Goal: Subscribe to service/newsletter

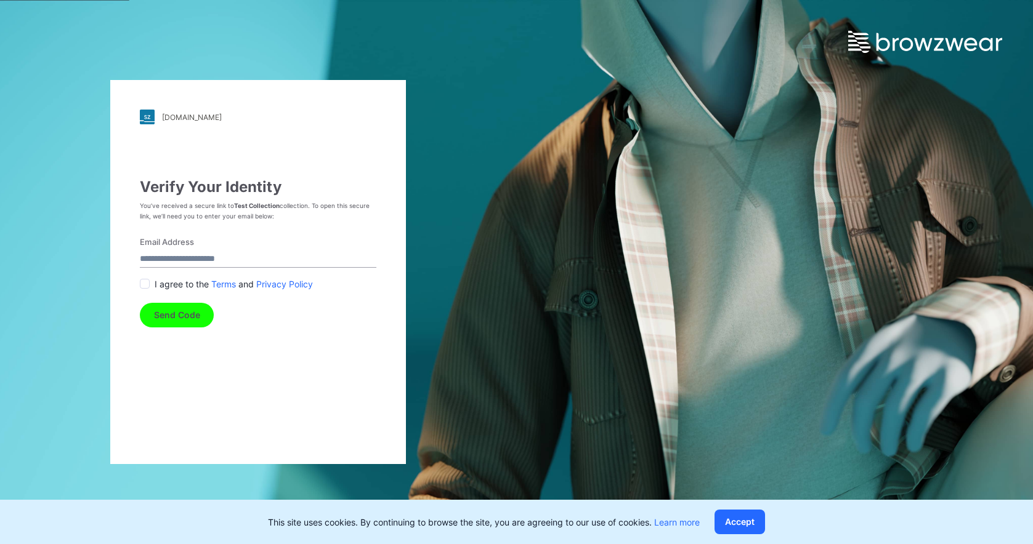
click at [228, 262] on input "Email Address" at bounding box center [258, 259] width 237 height 17
type input "**********"
click at [145, 287] on span at bounding box center [145, 284] width 10 height 10
click at [171, 315] on button "Send Code" at bounding box center [177, 315] width 74 height 25
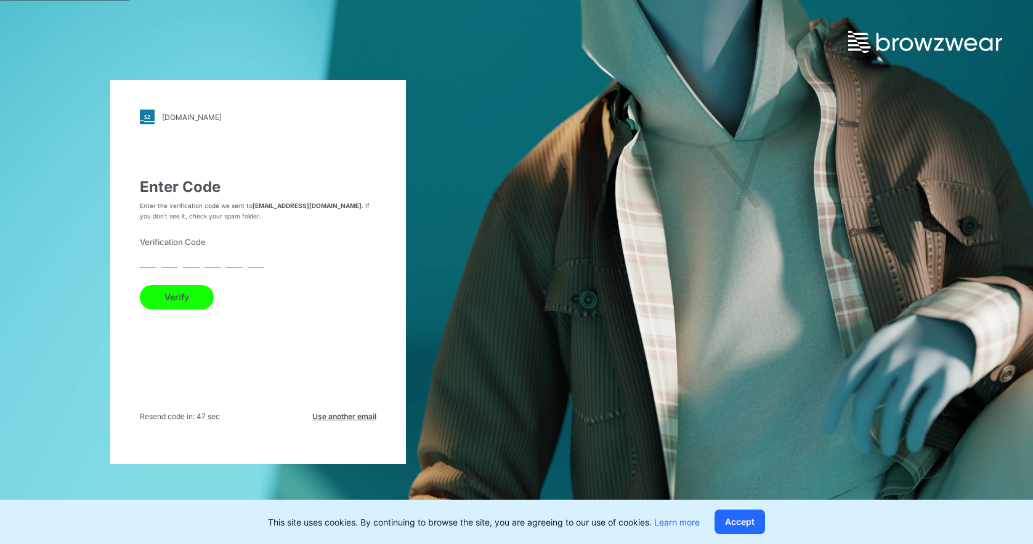
click at [153, 265] on input "text" at bounding box center [148, 259] width 17 height 17
type input "*"
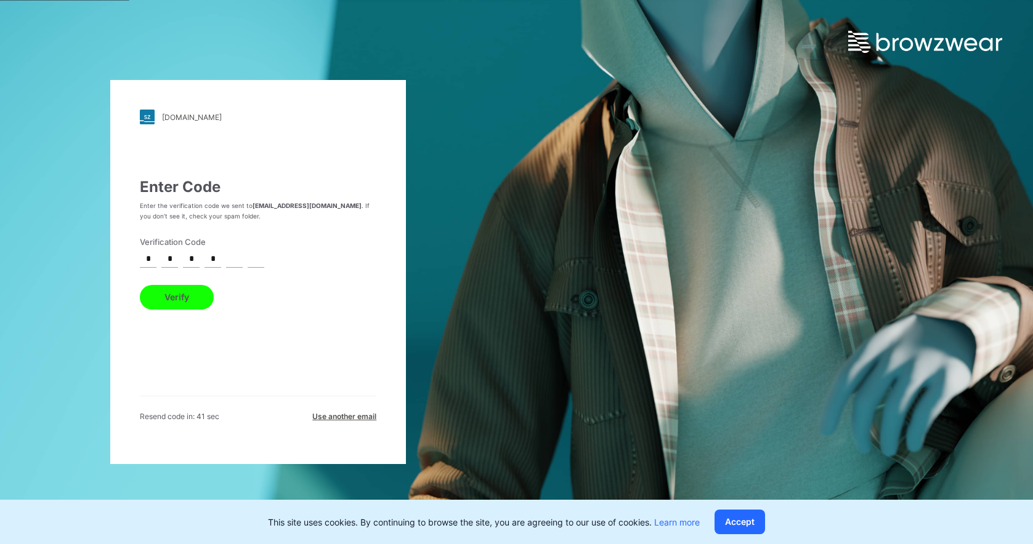
type input "*"
click at [166, 293] on button "Verify" at bounding box center [177, 297] width 74 height 25
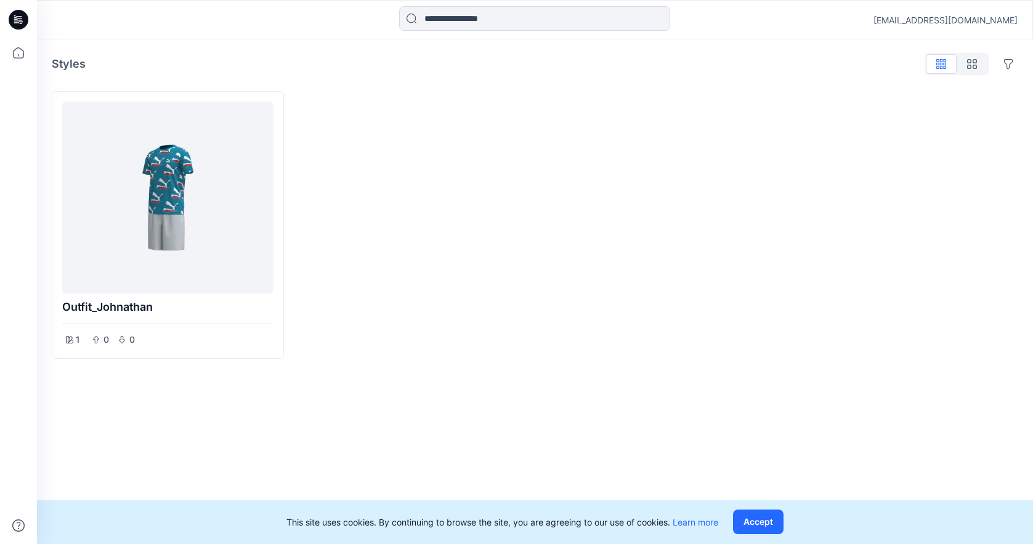
click at [204, 241] on div at bounding box center [167, 198] width 201 height 182
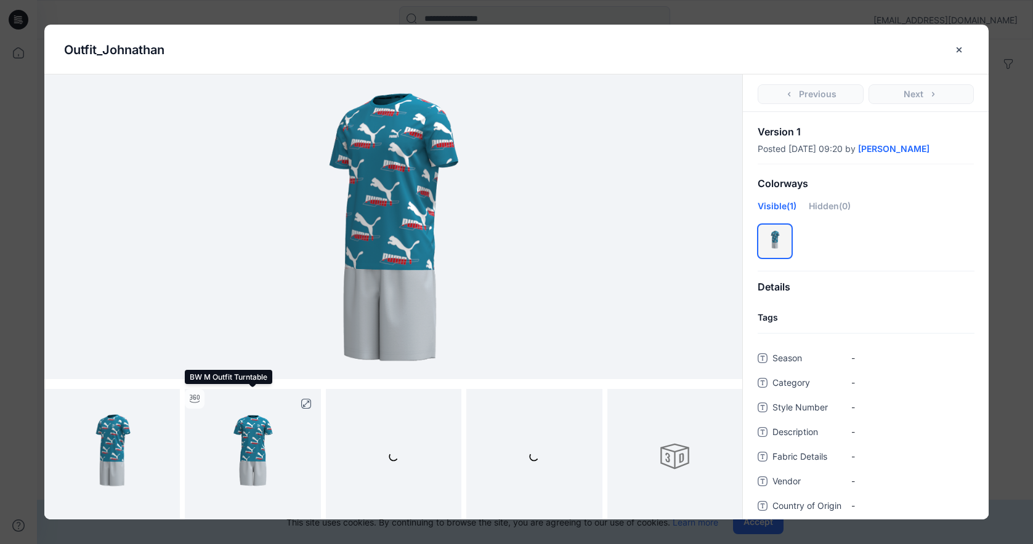
click at [259, 459] on img at bounding box center [252, 456] width 135 height 135
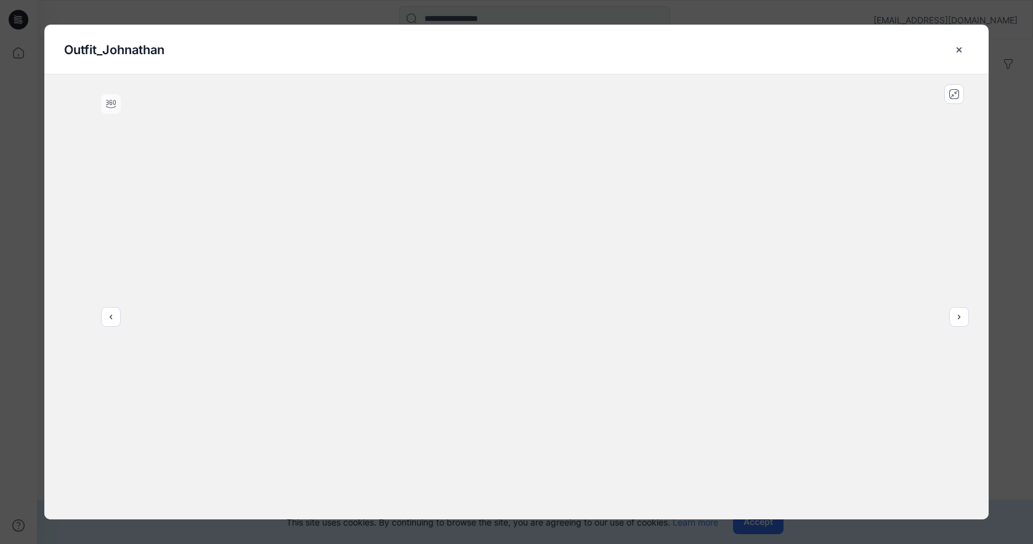
click at [113, 106] on icon at bounding box center [111, 104] width 10 height 10
click at [323, 193] on div at bounding box center [516, 297] width 944 height 445
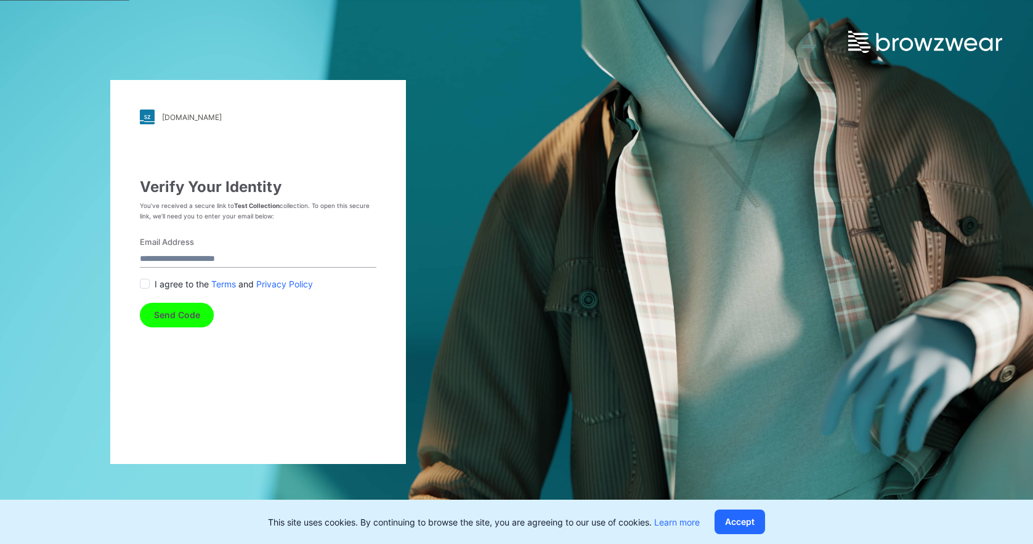
click at [228, 257] on input "Email Address" at bounding box center [258, 259] width 237 height 17
type input "**********"
click at [142, 283] on span at bounding box center [145, 284] width 10 height 10
click at [180, 320] on button "Send Code" at bounding box center [177, 315] width 74 height 25
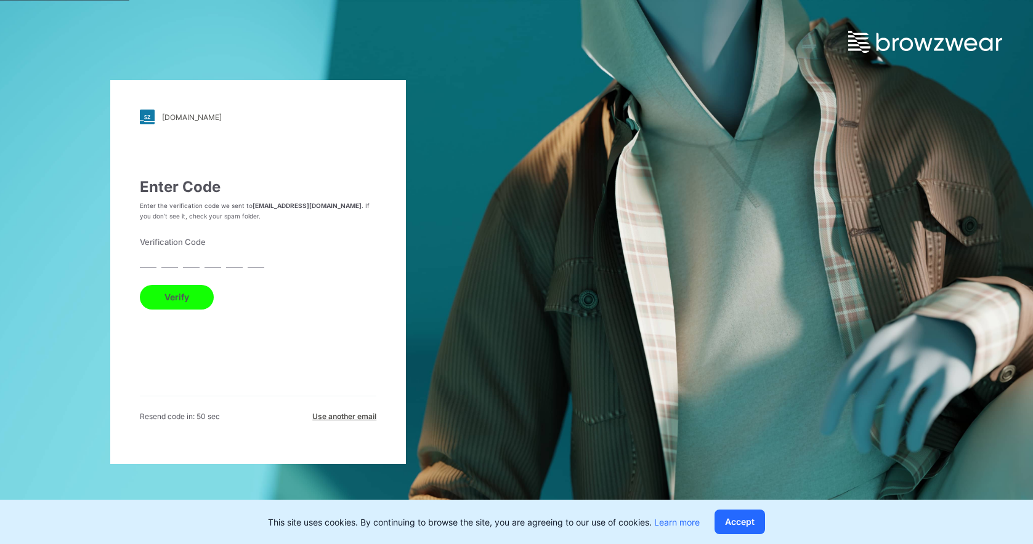
click at [152, 256] on input "text" at bounding box center [148, 259] width 17 height 17
type input "*"
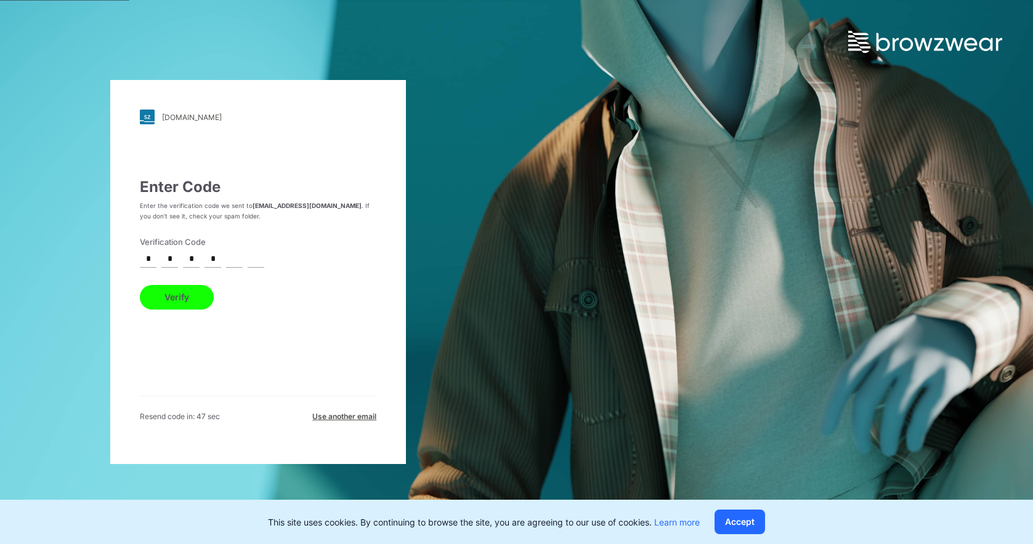
type input "*"
click at [171, 296] on button "Verify" at bounding box center [177, 297] width 74 height 25
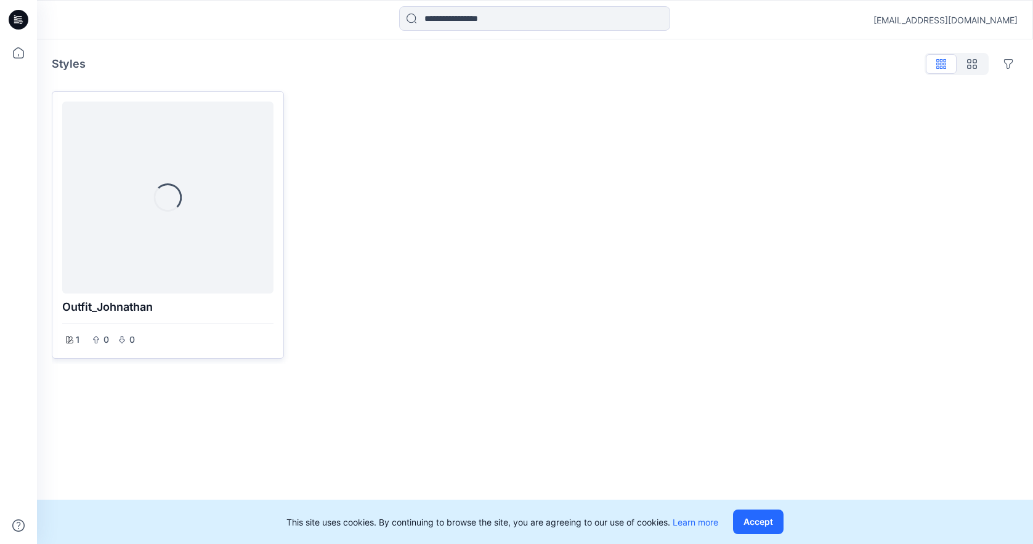
click at [174, 241] on div "Loading..." at bounding box center [167, 198] width 211 height 192
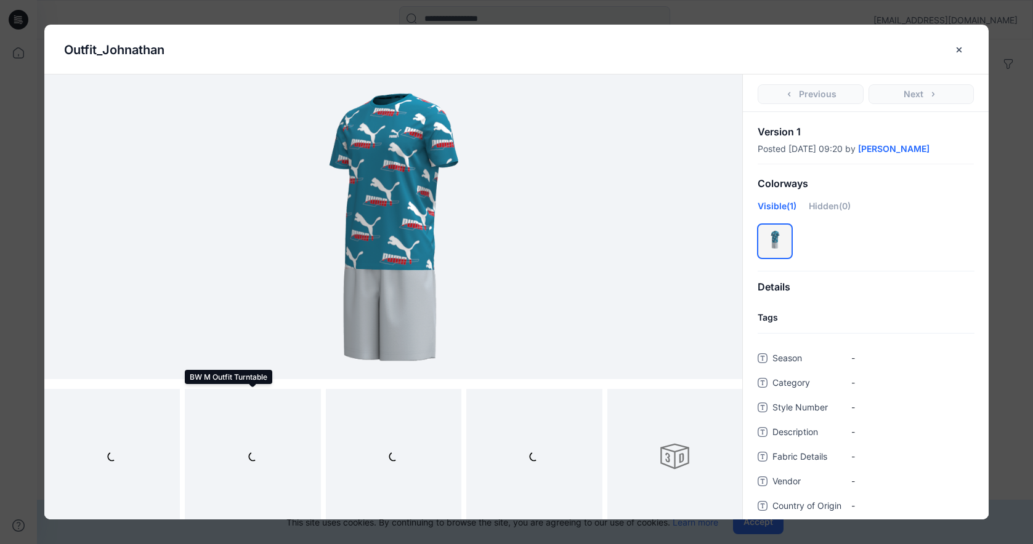
click at [246, 453] on div at bounding box center [252, 456] width 135 height 135
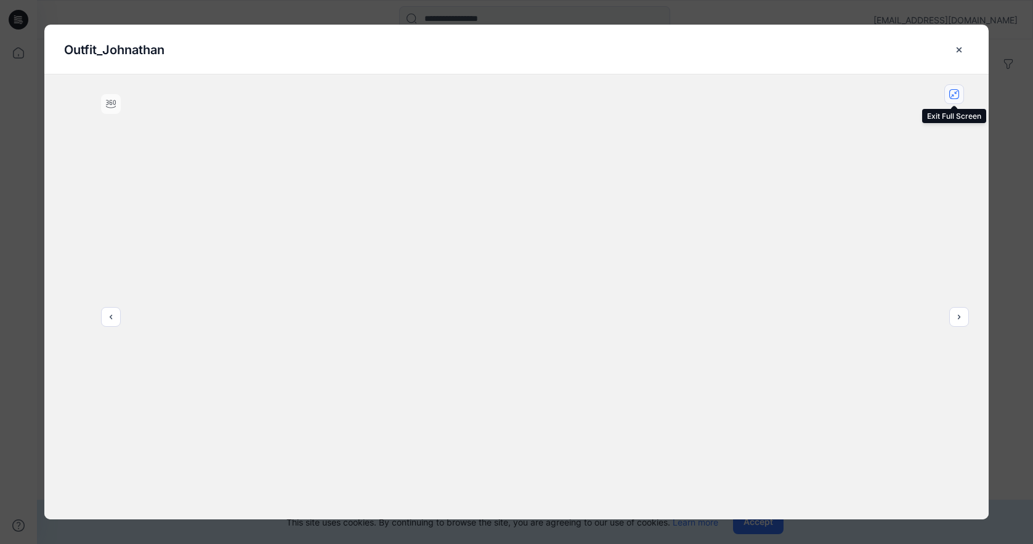
click at [954, 95] on icon "close-full-preview" at bounding box center [954, 94] width 10 height 10
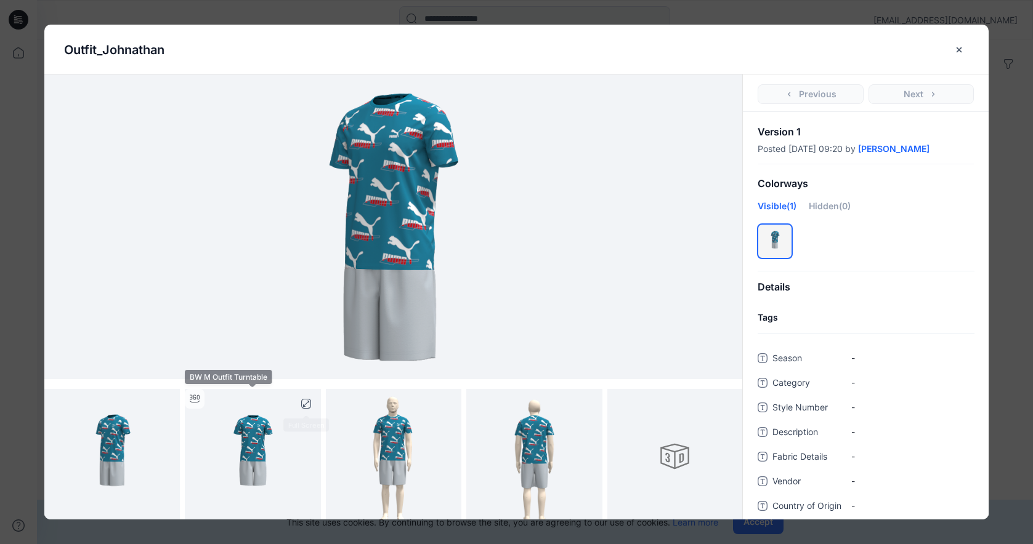
click at [263, 423] on img at bounding box center [252, 456] width 135 height 135
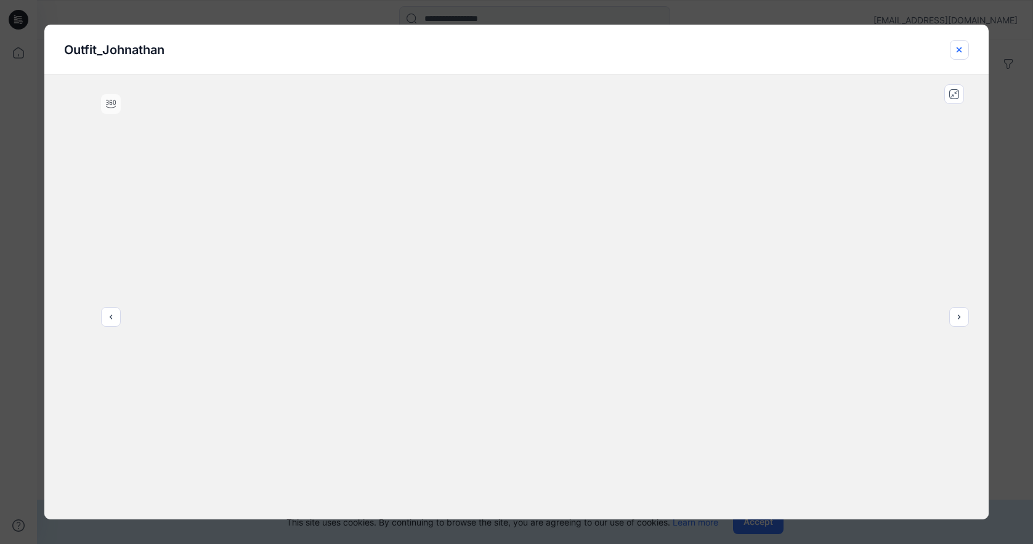
click at [963, 52] on icon "close-btn" at bounding box center [959, 50] width 10 height 10
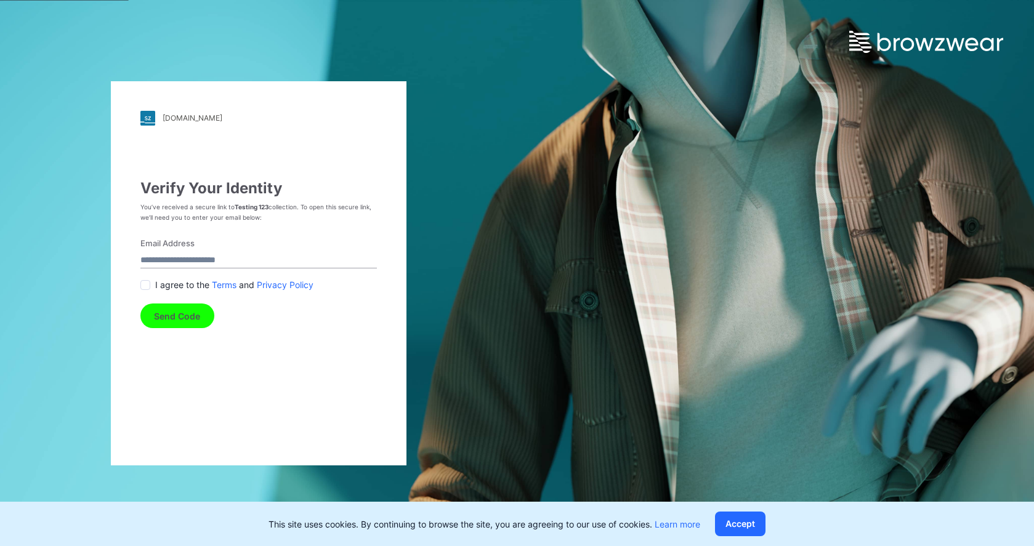
click at [201, 251] on form "Email Address I agree to the Terms and Privacy Policy Send Code" at bounding box center [258, 283] width 237 height 91
type input "**********"
click at [146, 283] on span at bounding box center [145, 285] width 10 height 10
click at [172, 317] on button "Send Code" at bounding box center [177, 316] width 74 height 25
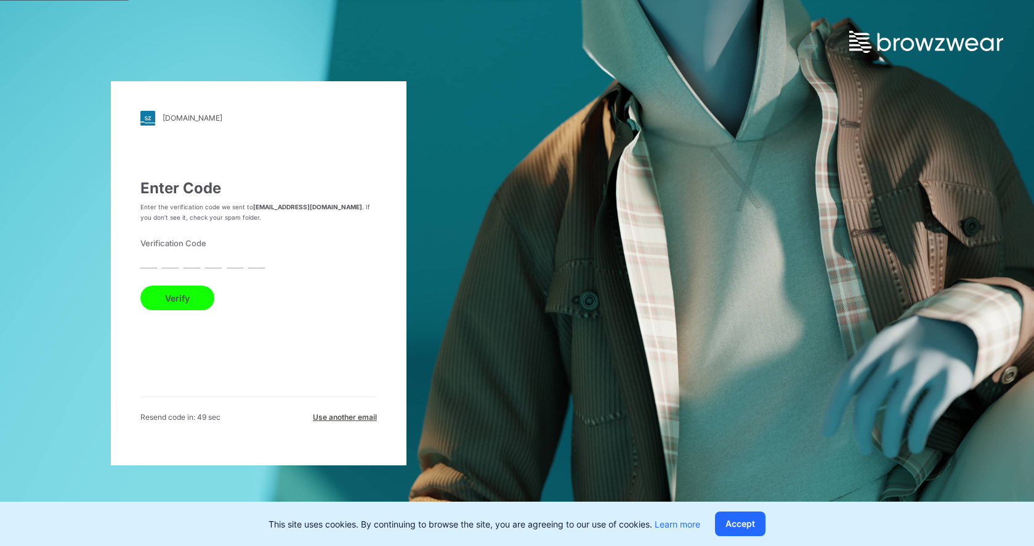
click at [152, 262] on input "text" at bounding box center [148, 260] width 17 height 17
type input "*"
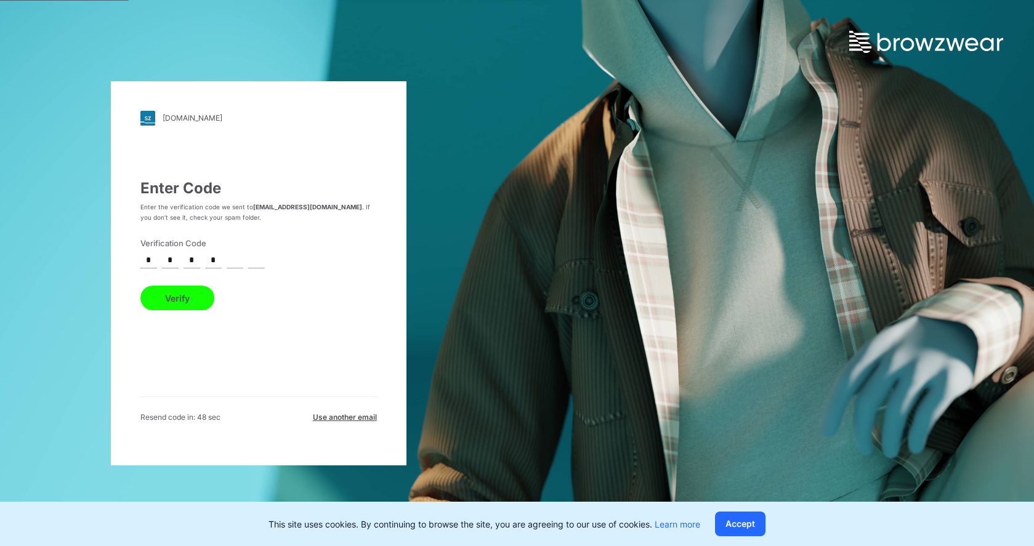
type input "*"
click at [165, 302] on button "Verify" at bounding box center [177, 298] width 74 height 25
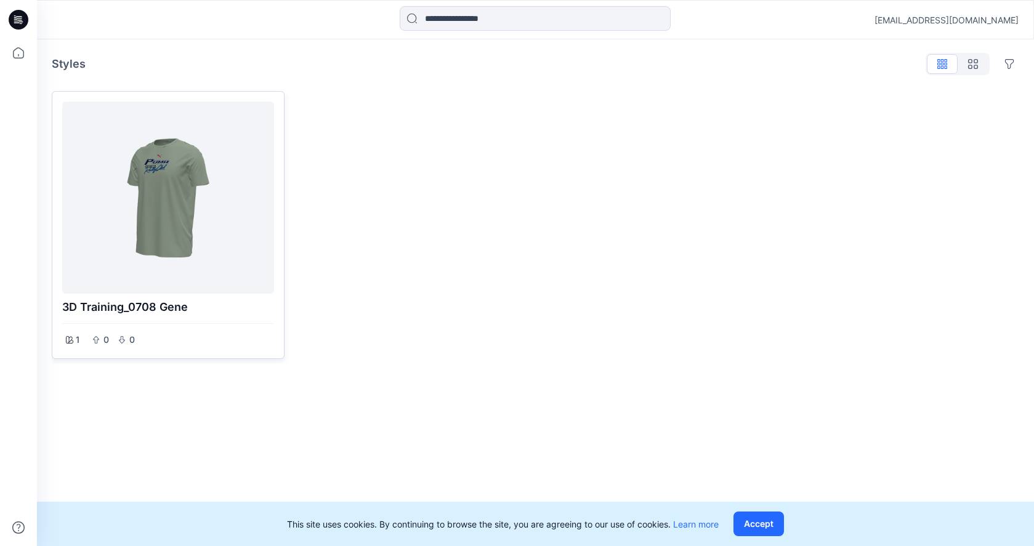
click at [213, 254] on div at bounding box center [168, 198] width 202 height 182
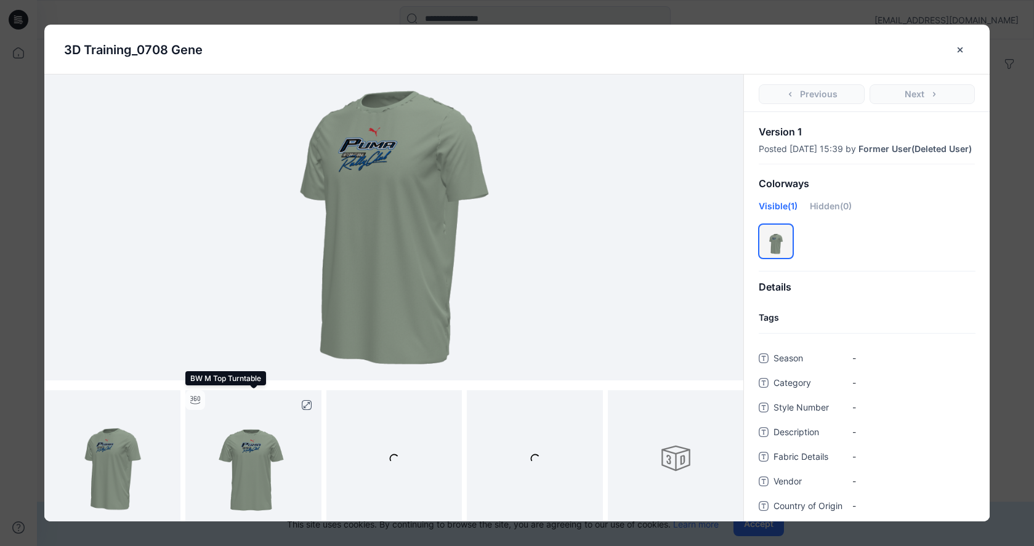
click at [244, 468] on img at bounding box center [253, 458] width 136 height 136
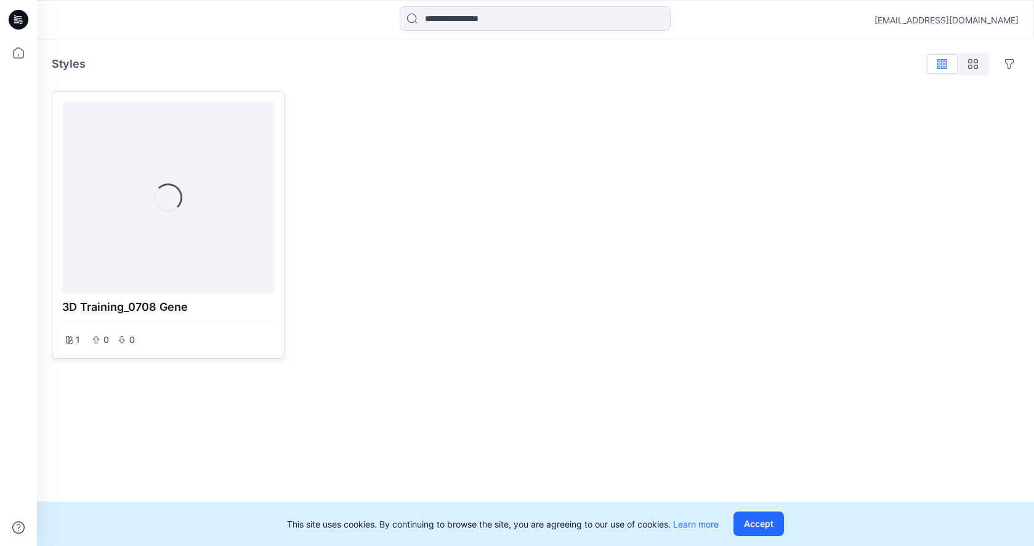
click at [220, 204] on div "Loading..." at bounding box center [168, 198] width 212 height 192
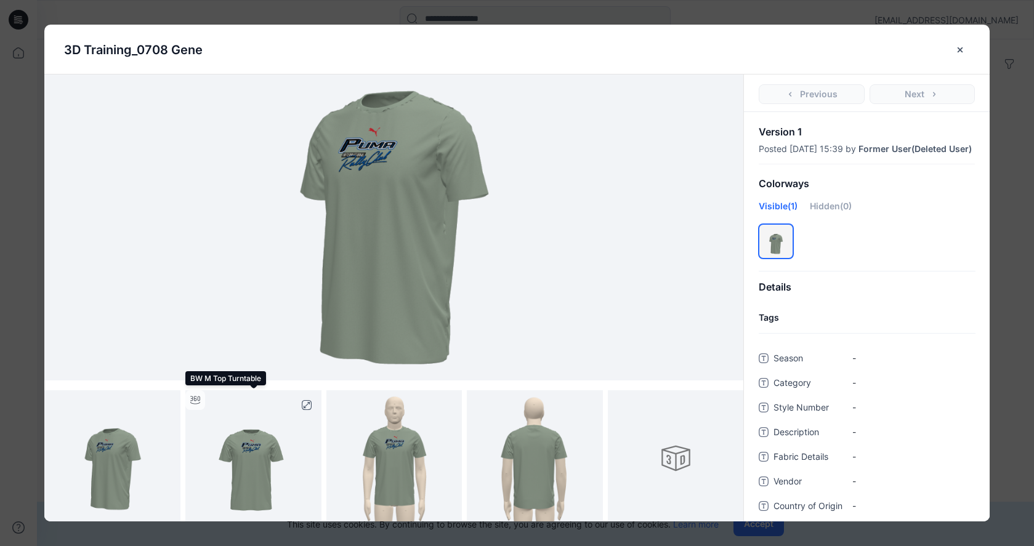
click at [278, 459] on img at bounding box center [253, 458] width 136 height 136
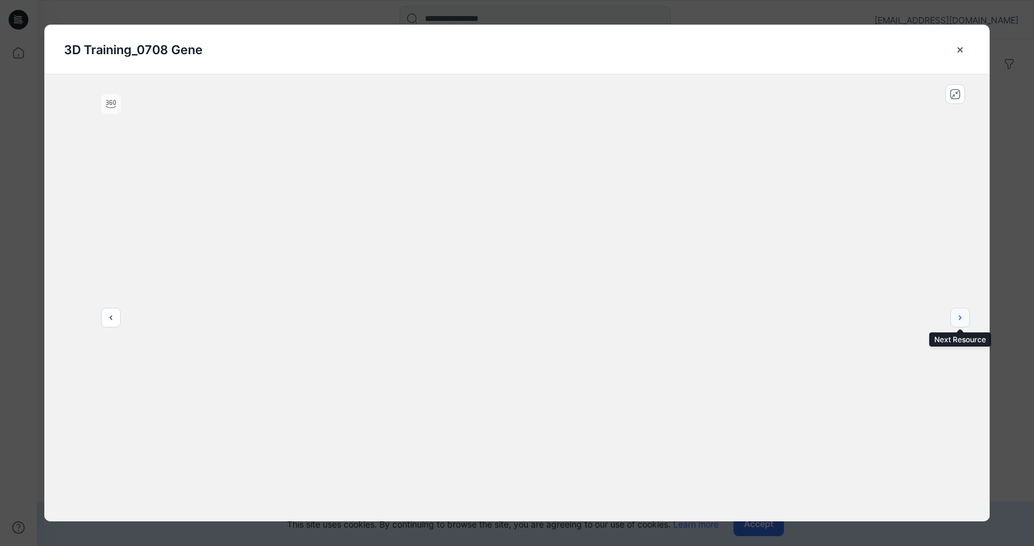
click at [960, 316] on icon "next" at bounding box center [960, 318] width 10 height 10
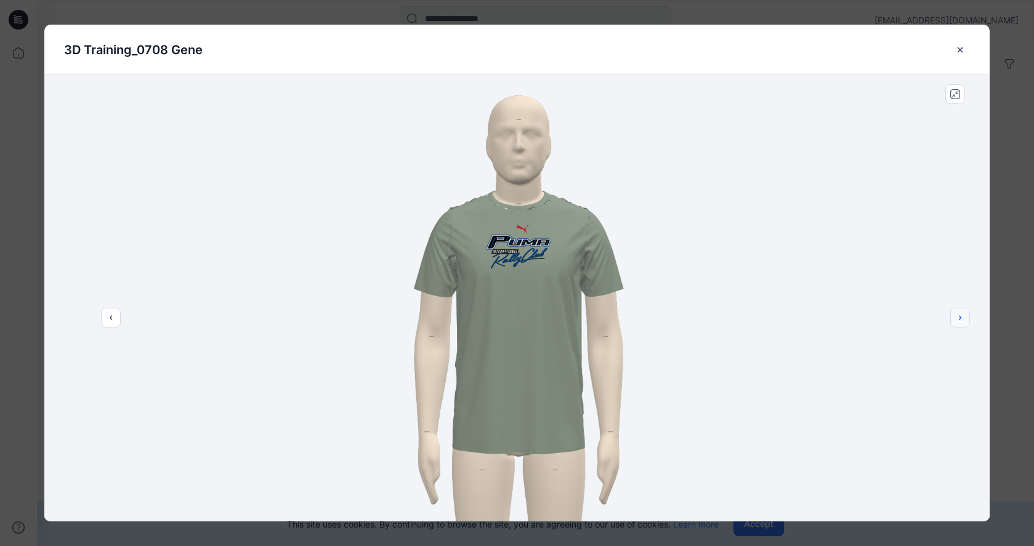
click at [960, 316] on icon "next" at bounding box center [960, 318] width 10 height 10
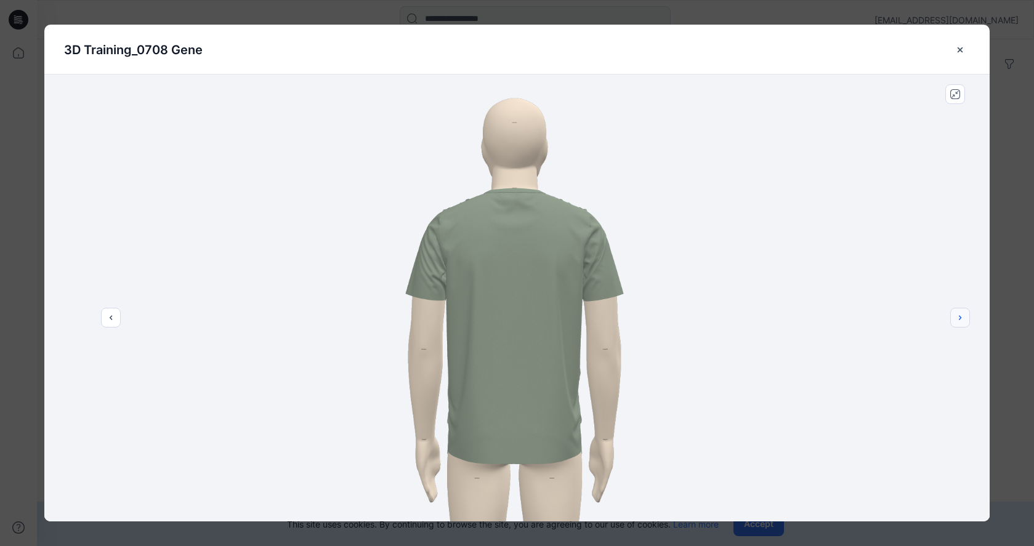
click at [960, 316] on icon "next" at bounding box center [960, 318] width 10 height 10
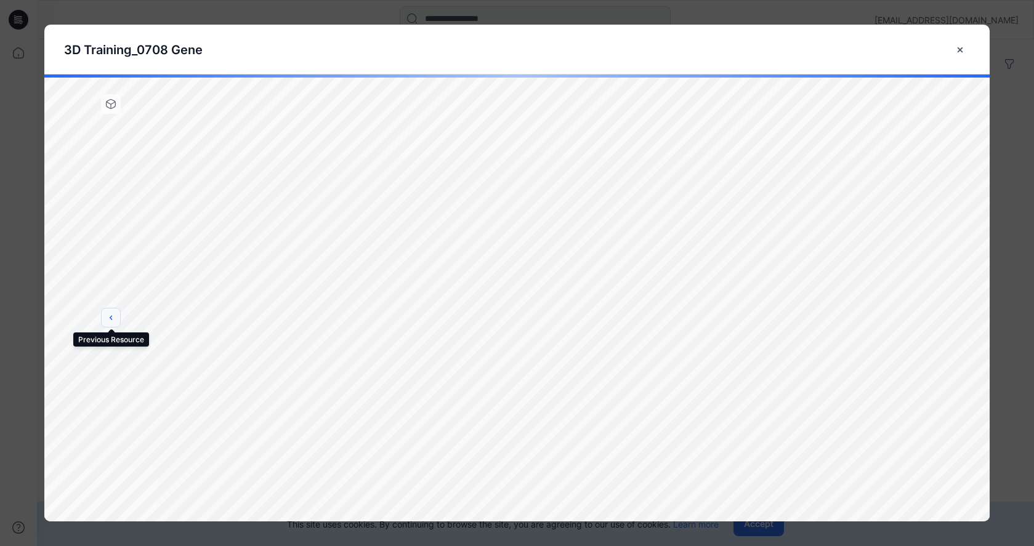
click at [111, 318] on icon "previous" at bounding box center [111, 318] width 10 height 10
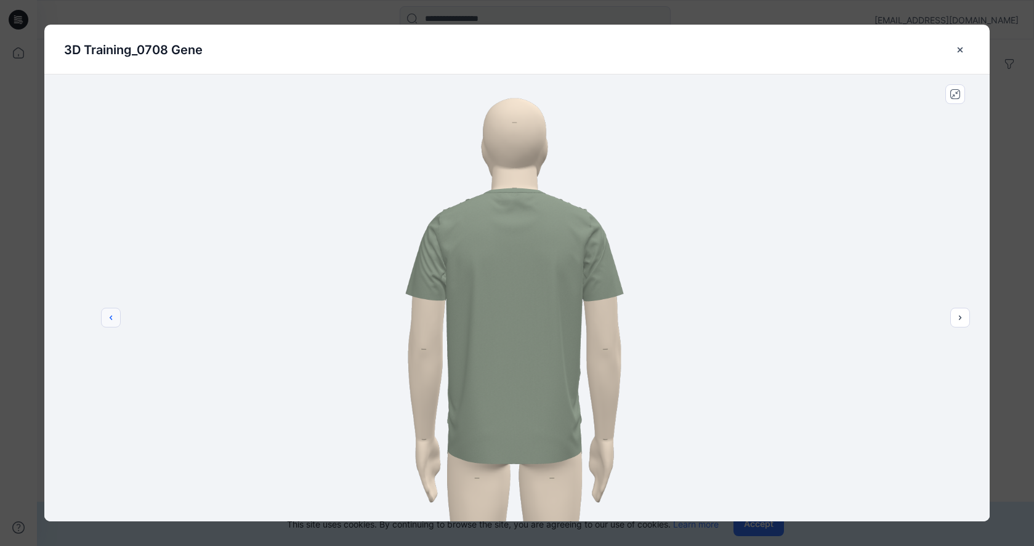
click at [111, 318] on icon "previous" at bounding box center [111, 318] width 10 height 10
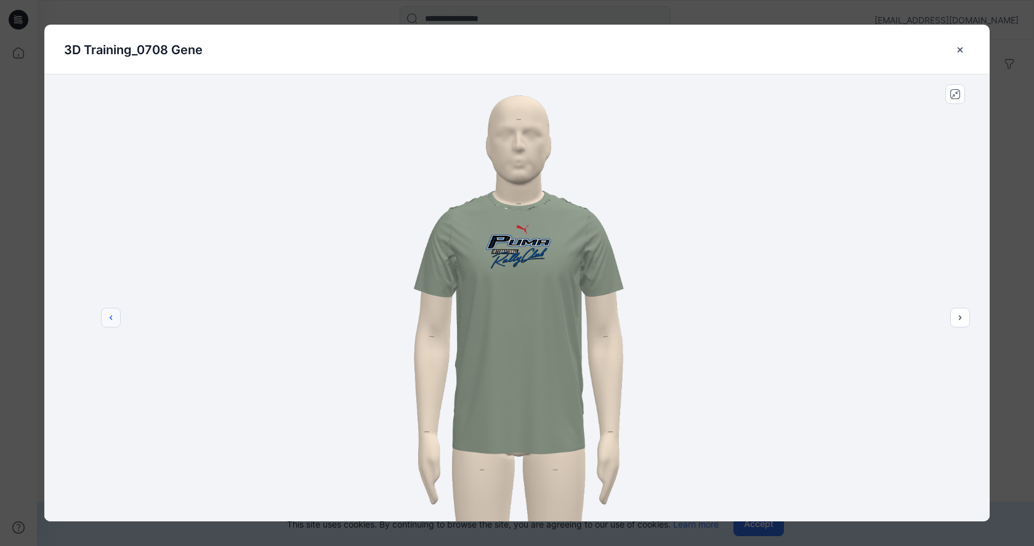
click at [111, 318] on icon "previous" at bounding box center [111, 318] width 10 height 10
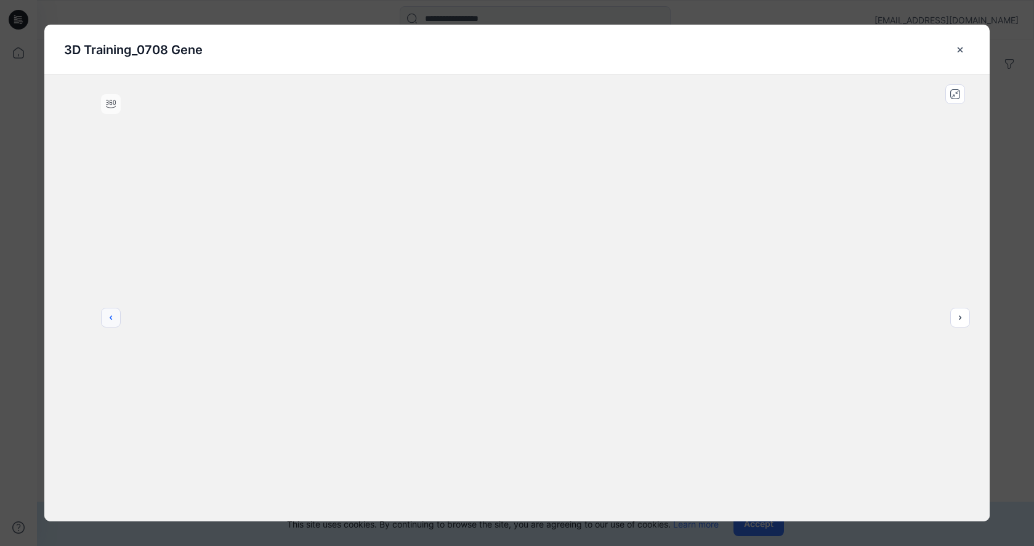
click at [111, 318] on icon "previous" at bounding box center [111, 318] width 10 height 10
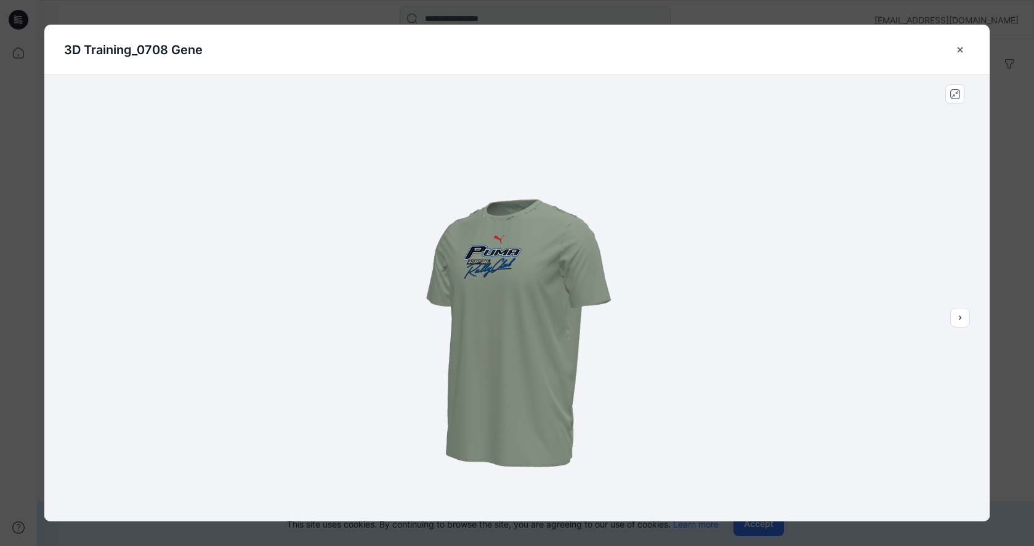
click at [111, 318] on div at bounding box center [516, 298] width 945 height 447
click at [956, 311] on button "next" at bounding box center [960, 318] width 20 height 20
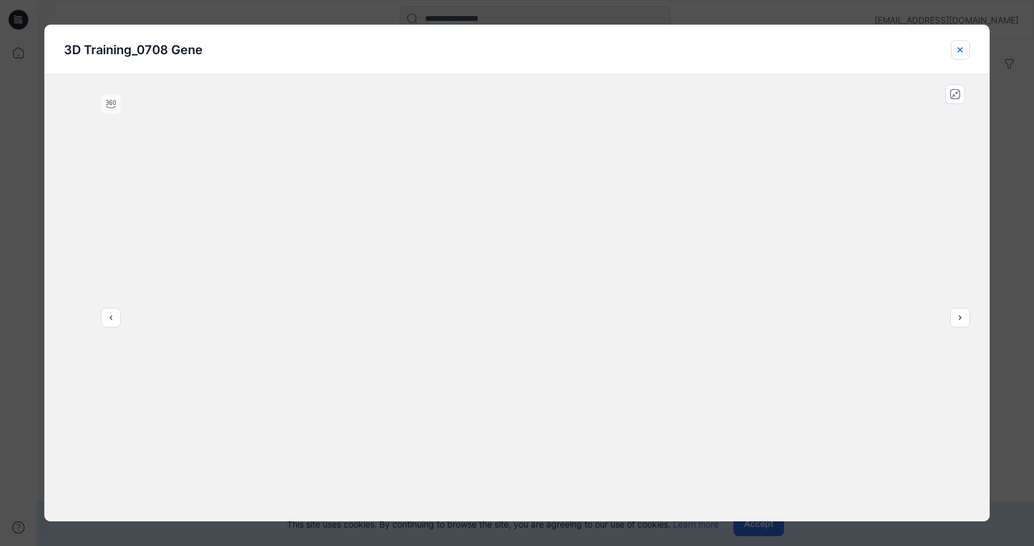
click at [963, 47] on icon "close-btn" at bounding box center [960, 50] width 10 height 10
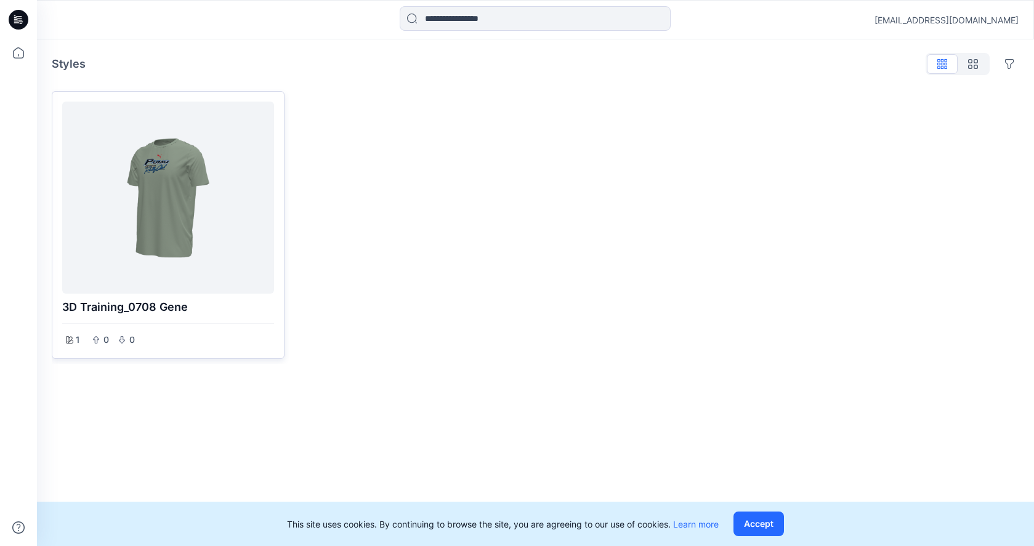
click at [208, 161] on div at bounding box center [168, 198] width 202 height 182
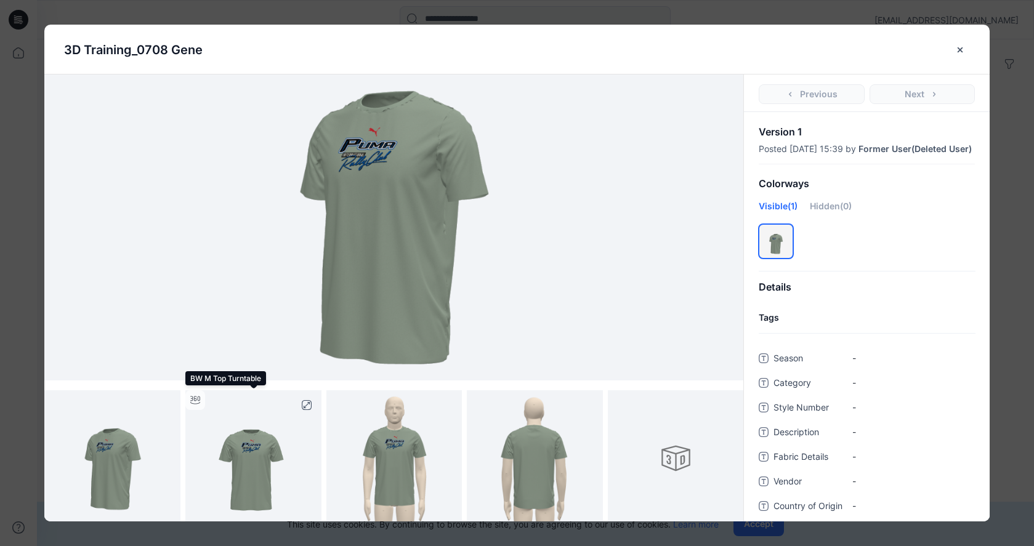
click at [235, 449] on img at bounding box center [253, 458] width 136 height 136
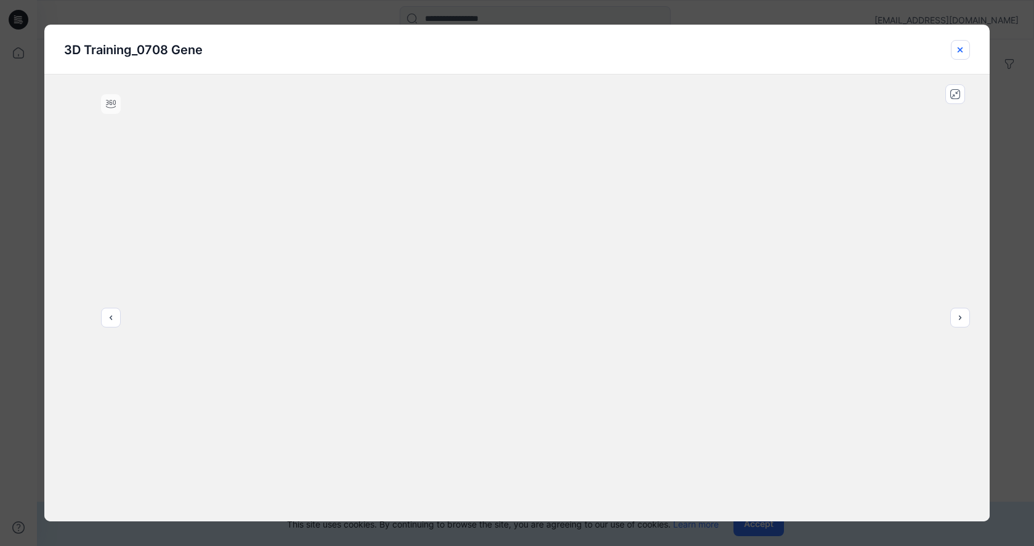
click at [958, 49] on icon "close-btn" at bounding box center [960, 50] width 10 height 10
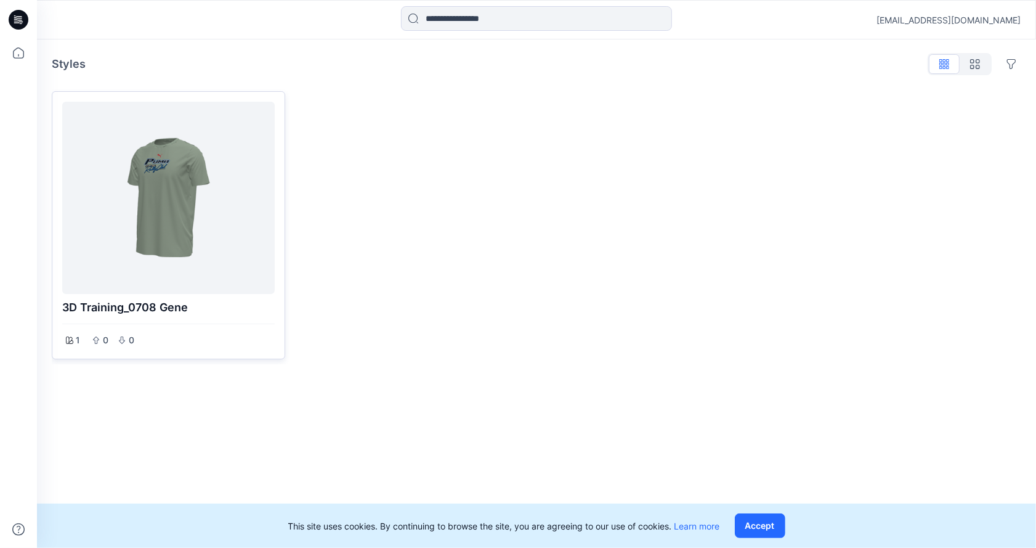
click at [170, 157] on div at bounding box center [168, 198] width 203 height 182
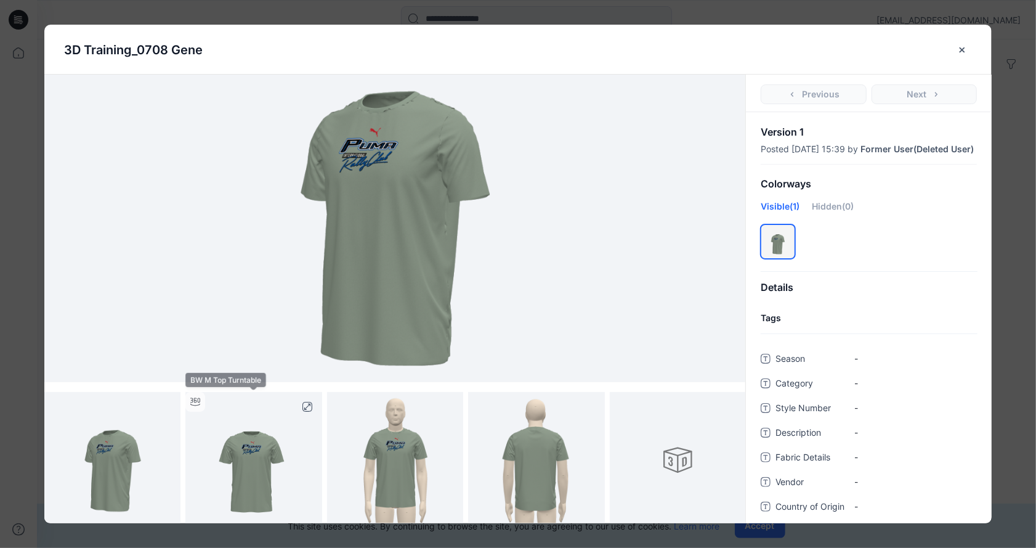
click at [271, 439] on img at bounding box center [253, 460] width 136 height 136
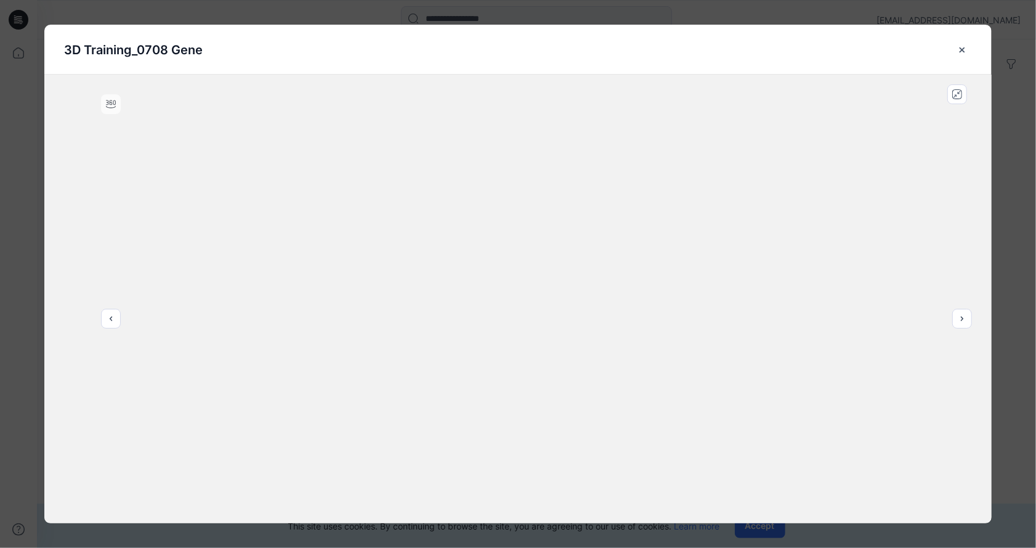
click at [964, 49] on icon "close-btn" at bounding box center [962, 50] width 10 height 10
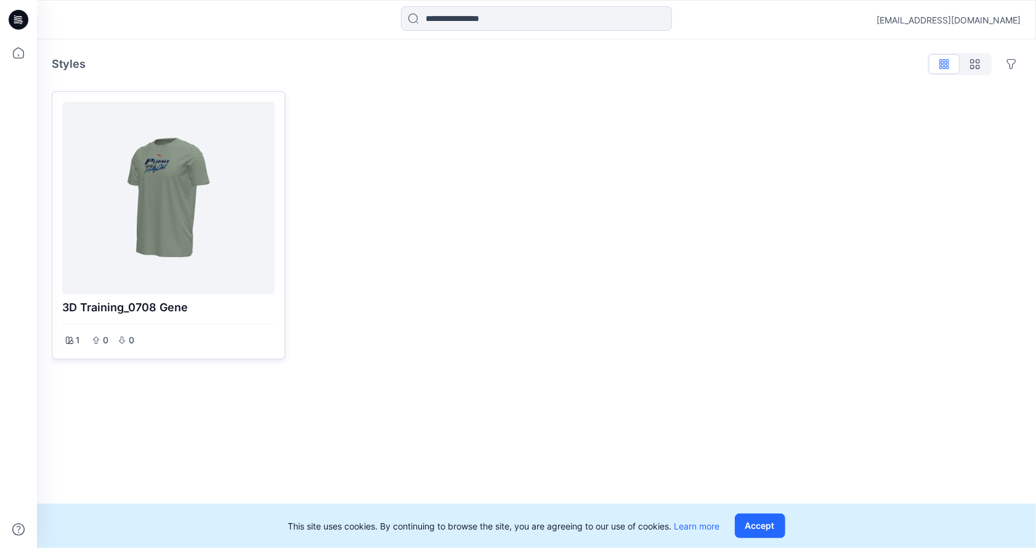
click at [174, 179] on div at bounding box center [168, 198] width 203 height 182
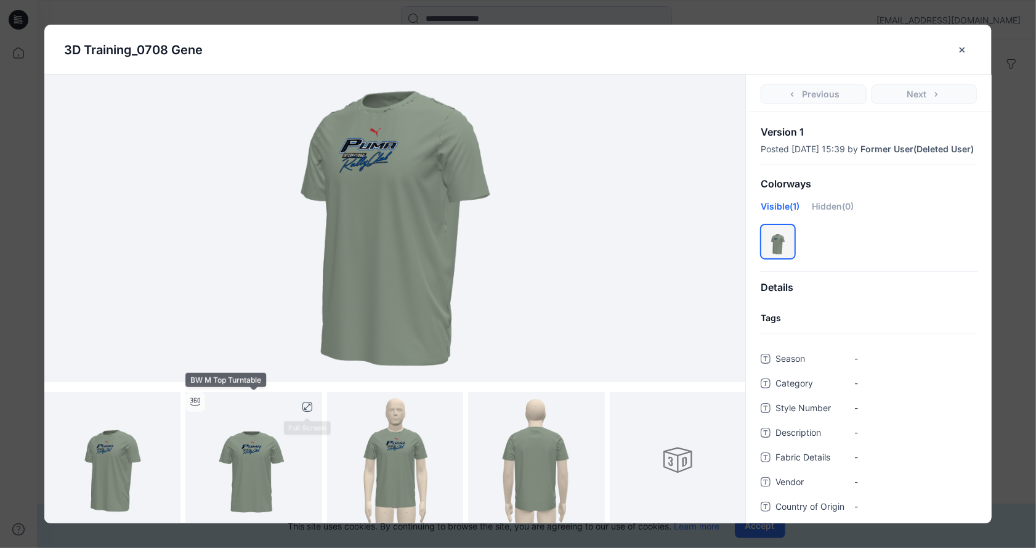
click at [267, 449] on img at bounding box center [253, 460] width 136 height 136
